Goal: Navigation & Orientation: Find specific page/section

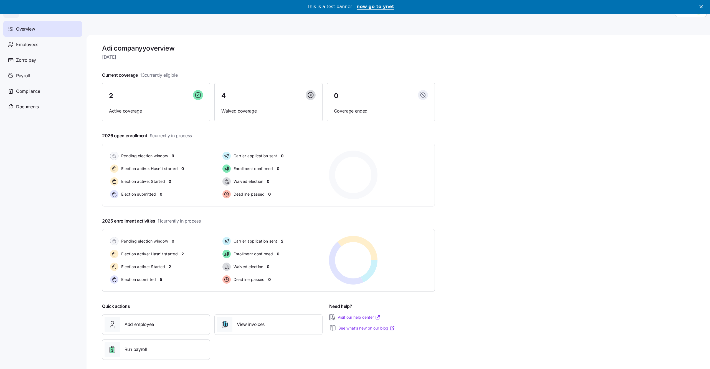
click at [700, 6] on icon "Close" at bounding box center [701, 6] width 3 height 3
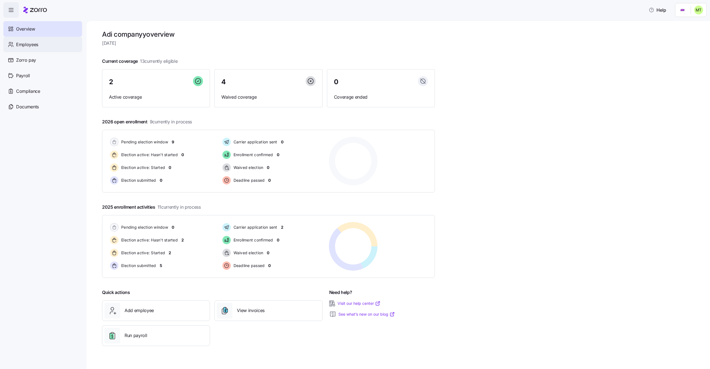
click at [27, 49] on div "Employees" at bounding box center [42, 45] width 79 height 16
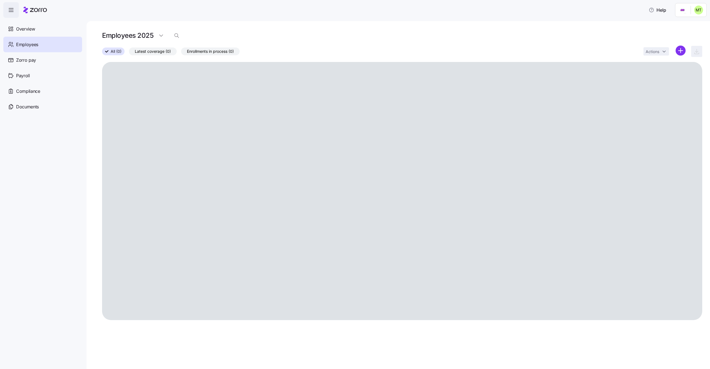
click at [691, 15] on html "Help Overview Employees Zorro pay Payroll Compliance Documents Employees 2025 A…" at bounding box center [355, 182] width 710 height 365
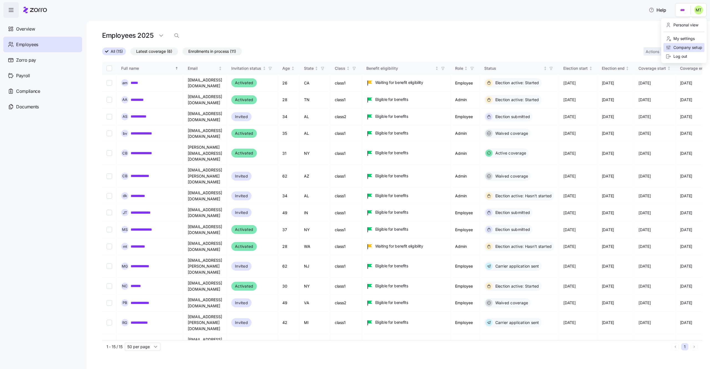
click at [677, 46] on div "Company setup" at bounding box center [684, 47] width 37 height 6
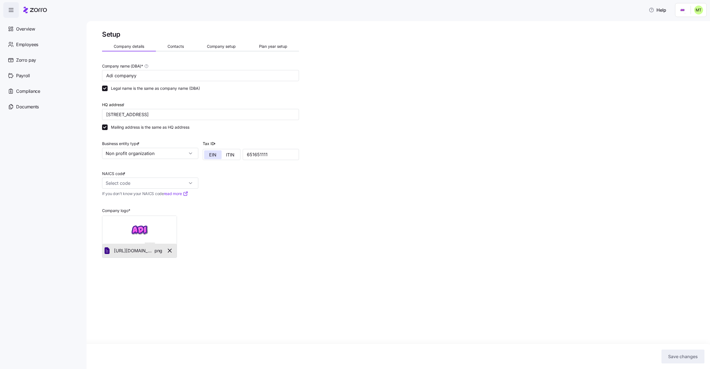
click at [693, 13] on html "Help Overview Employees Zorro pay Payroll Compliance Documents Setup Company de…" at bounding box center [355, 182] width 710 height 365
click at [347, 144] on html "Help Overview Employees Zorro pay Payroll Compliance Documents Setup Company de…" at bounding box center [355, 182] width 710 height 365
click at [39, 42] on div "Employees" at bounding box center [42, 45] width 79 height 16
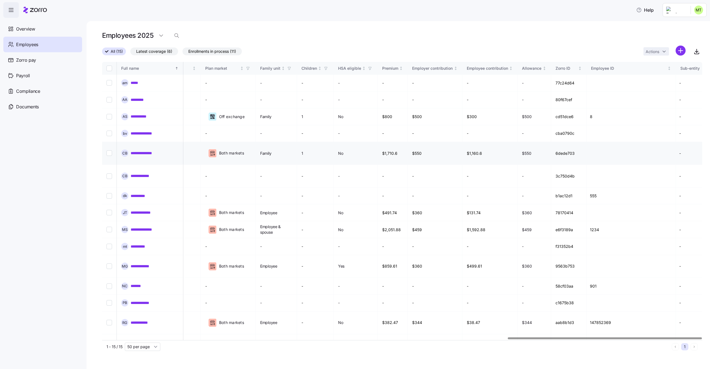
scroll to position [0, 1255]
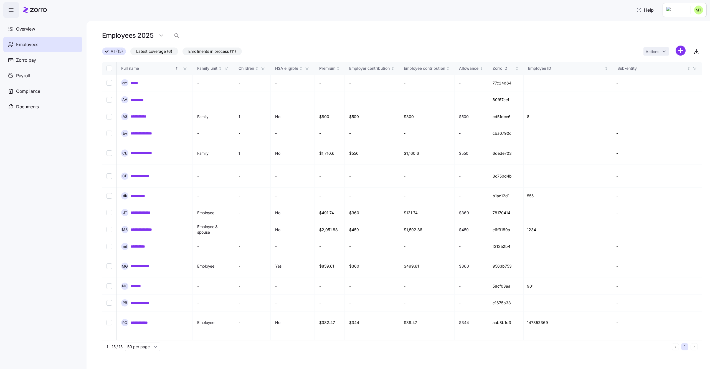
click at [680, 20] on main "**********" at bounding box center [355, 182] width 710 height 365
click at [683, 9] on html "Help Overview Employees Zorro pay Payroll Compliance Documents Employees 2025 A…" at bounding box center [355, 182] width 710 height 365
click at [682, 56] on div "Log out" at bounding box center [677, 56] width 22 height 6
